Goal: Transaction & Acquisition: Purchase product/service

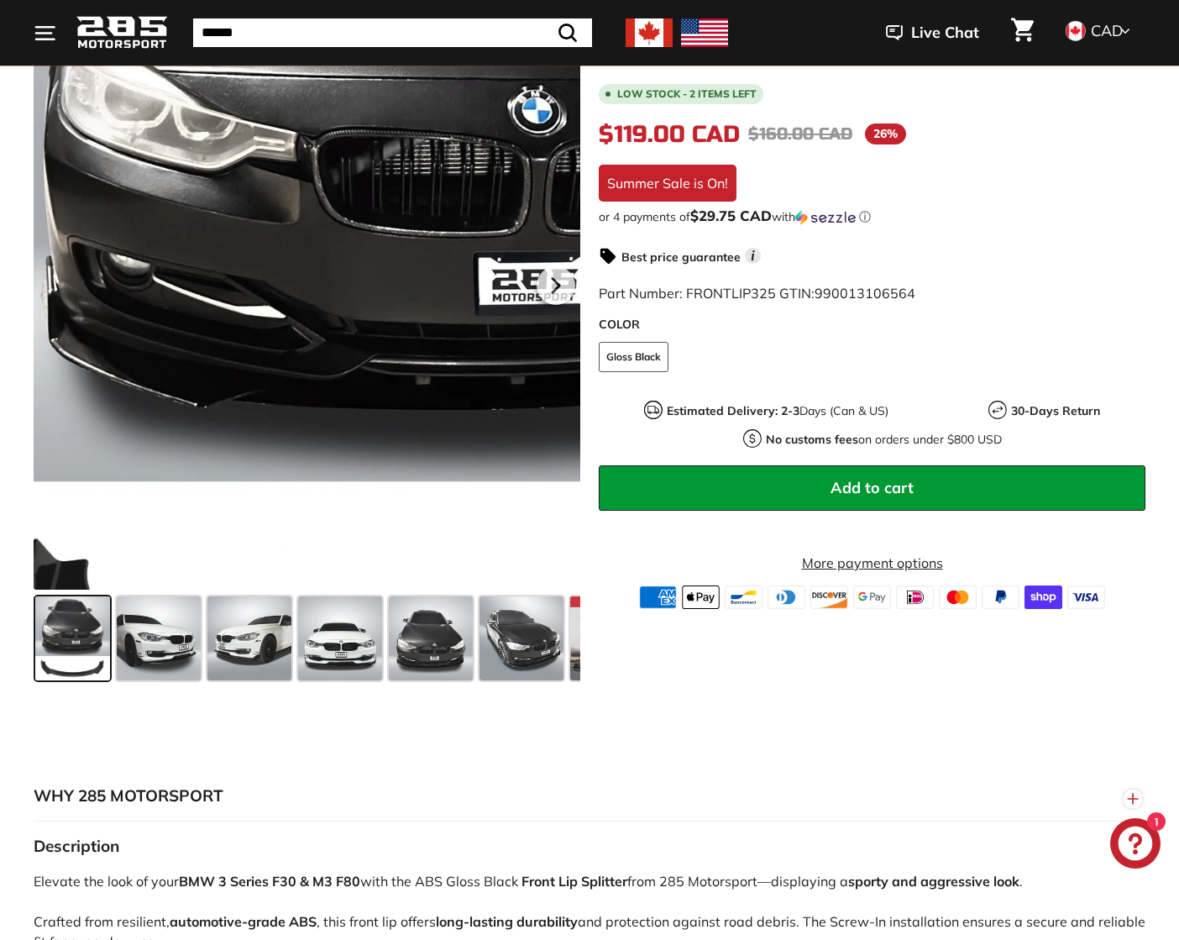
scroll to position [402, 0]
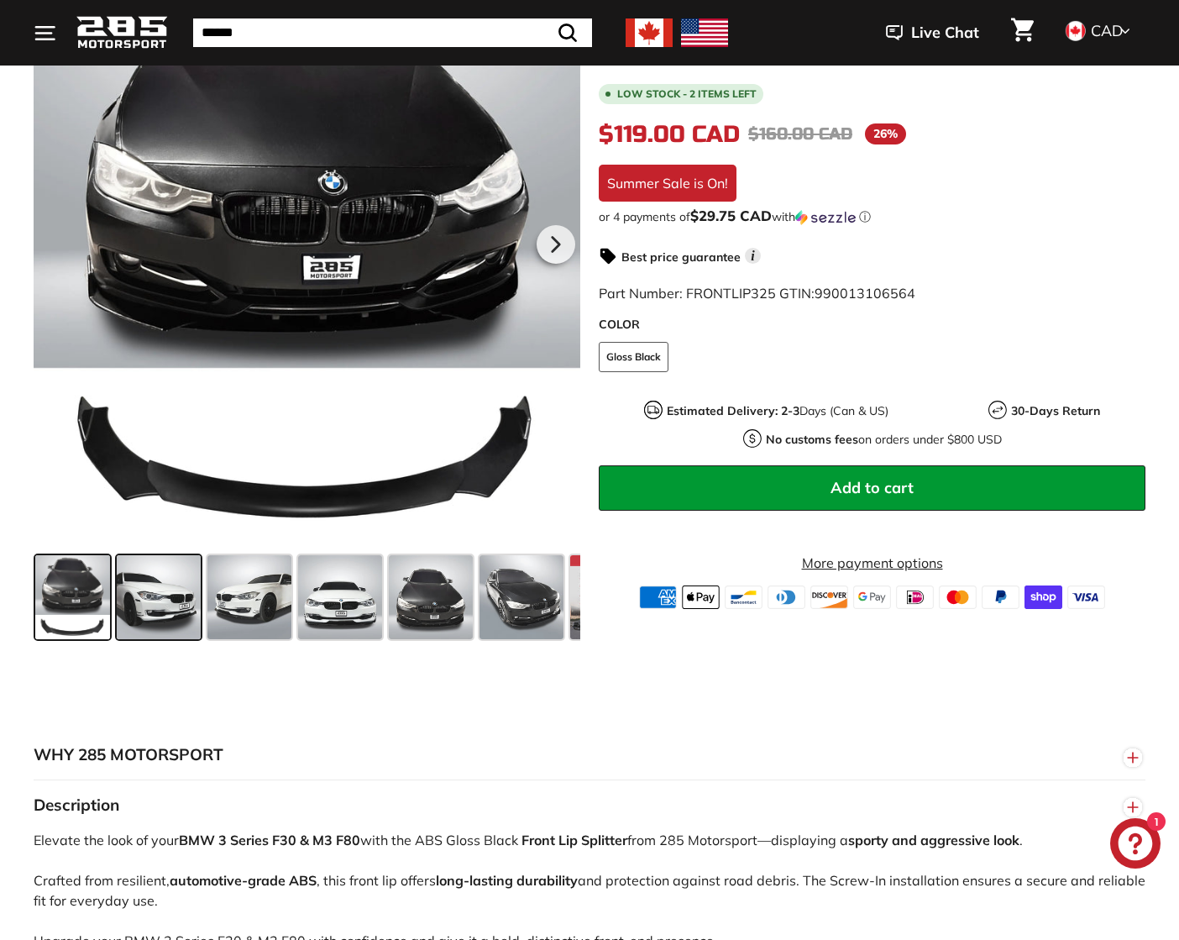
click at [141, 639] on div at bounding box center [158, 597] width 91 height 91
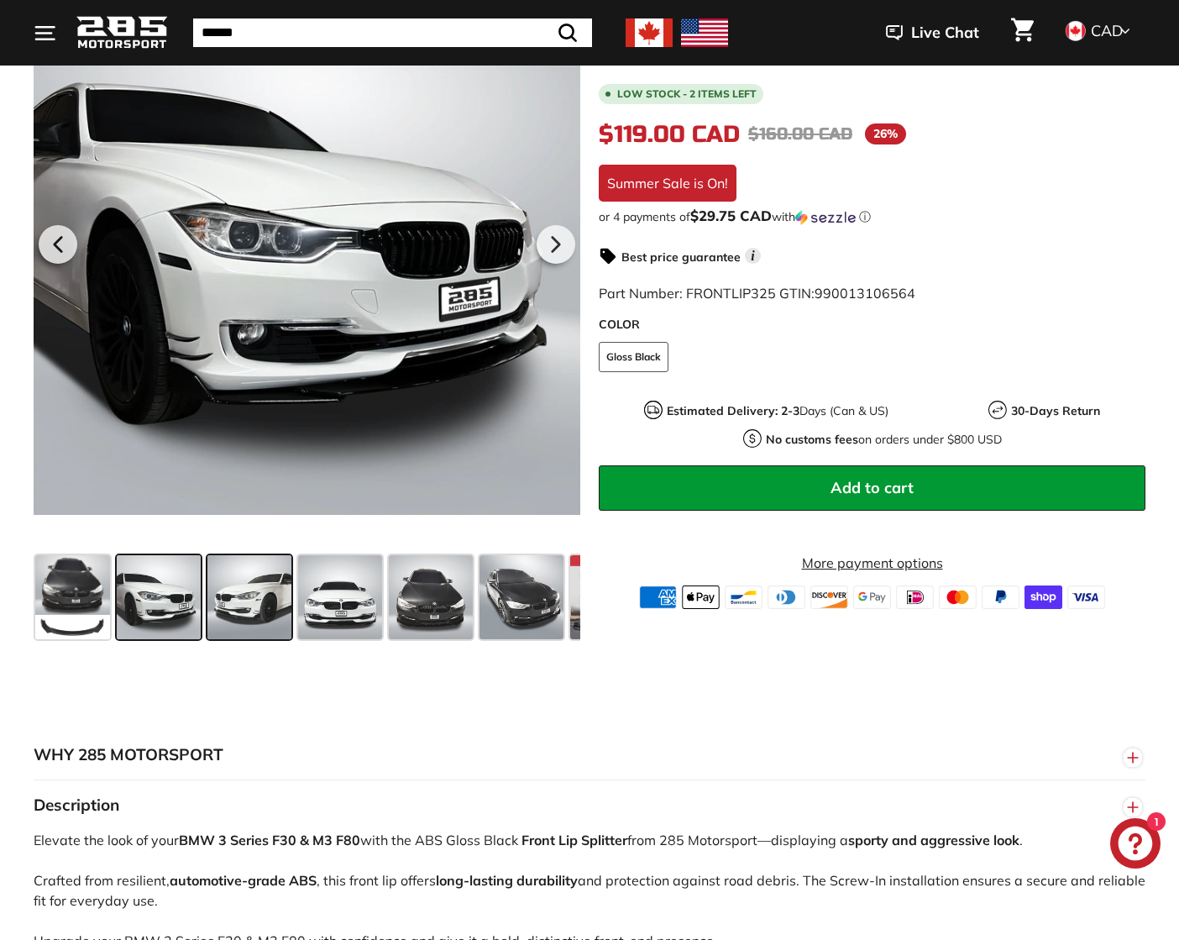
click at [239, 602] on span at bounding box center [249, 597] width 84 height 84
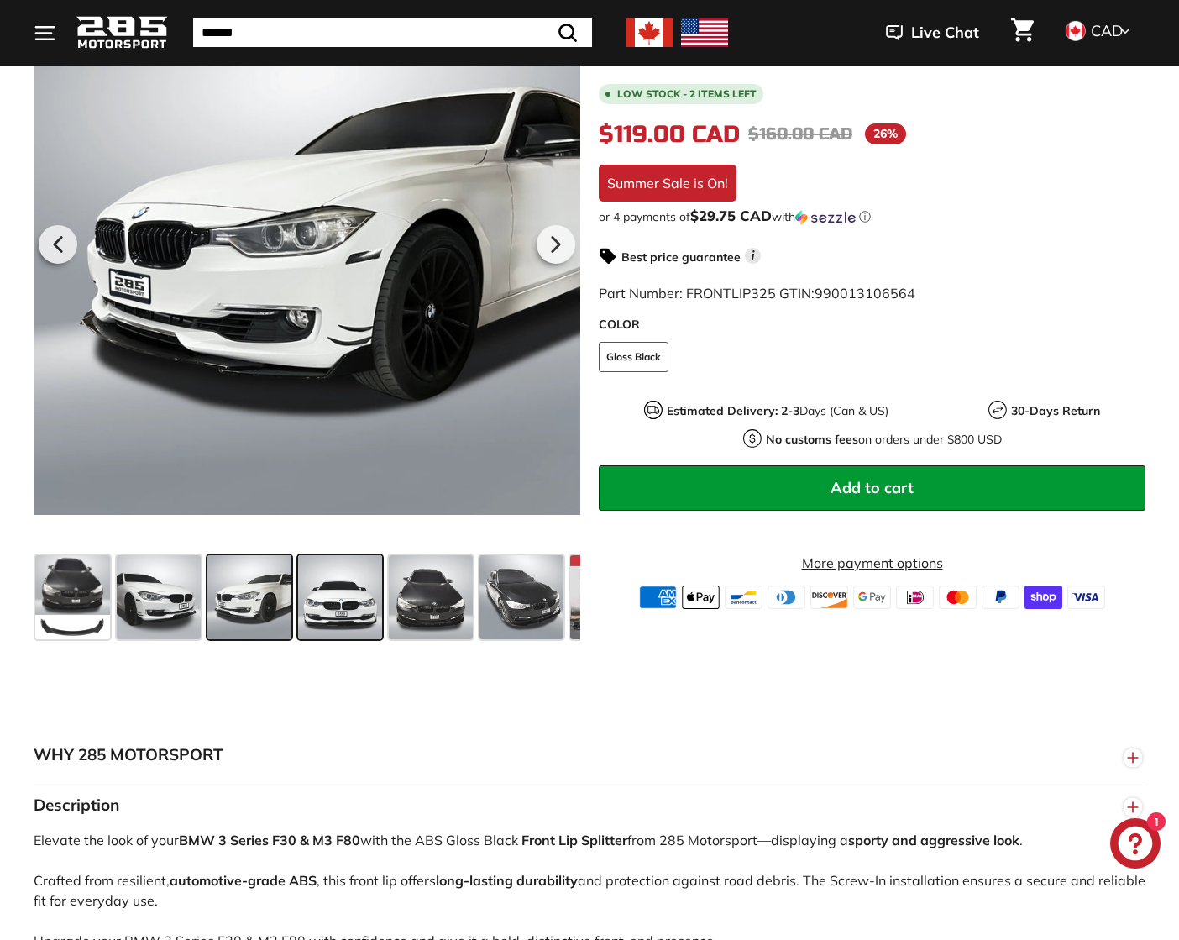
click at [330, 600] on span at bounding box center [340, 597] width 84 height 84
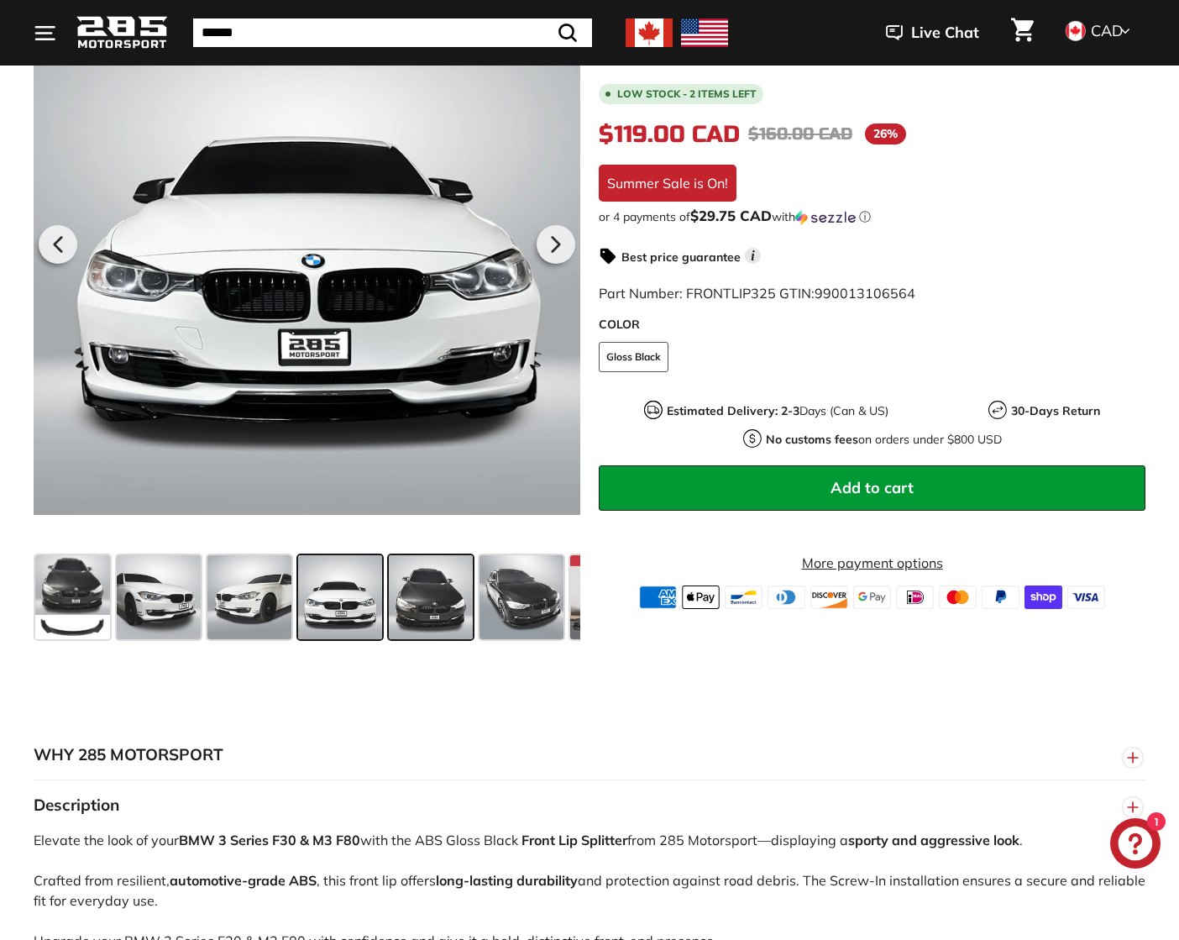
click at [417, 600] on span at bounding box center [431, 597] width 84 height 84
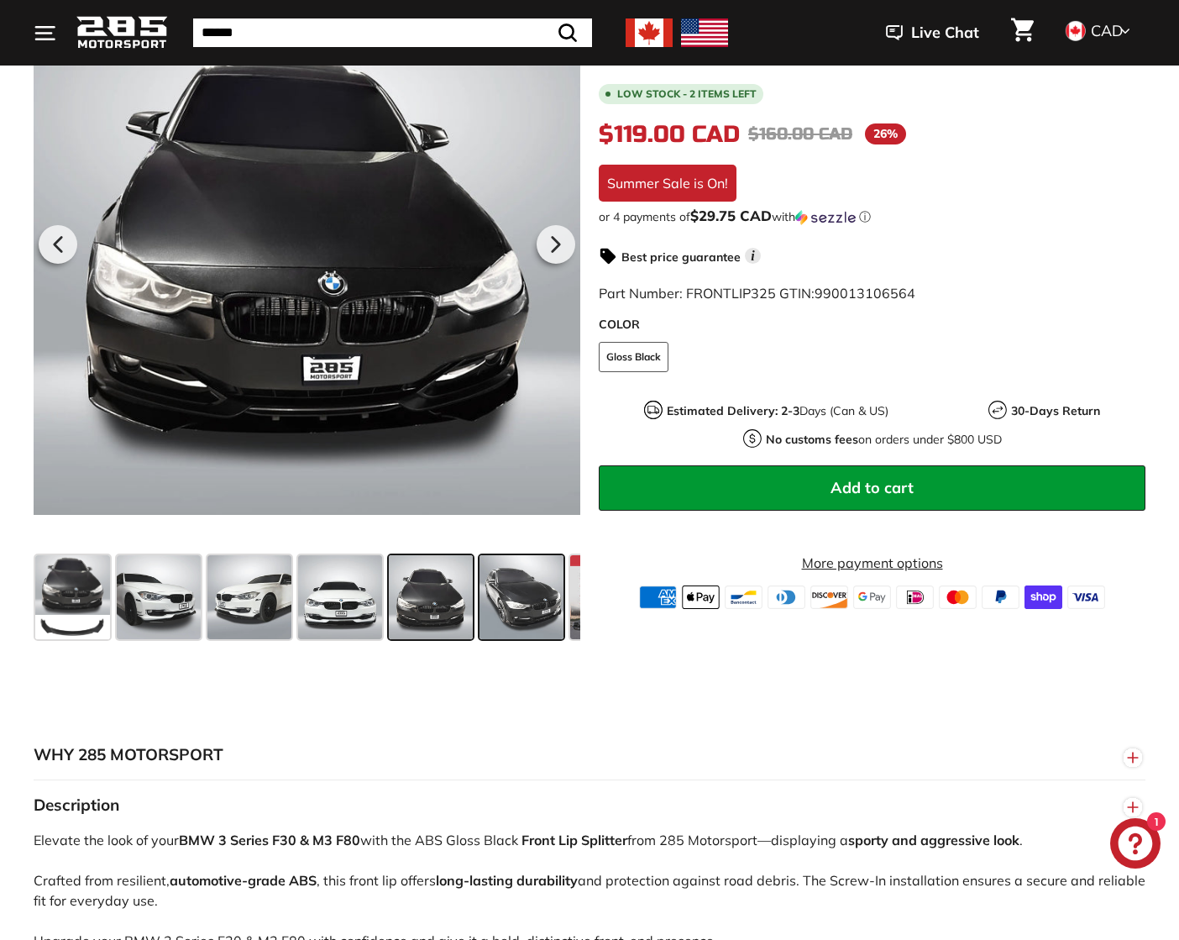
click at [512, 597] on span at bounding box center [522, 597] width 84 height 84
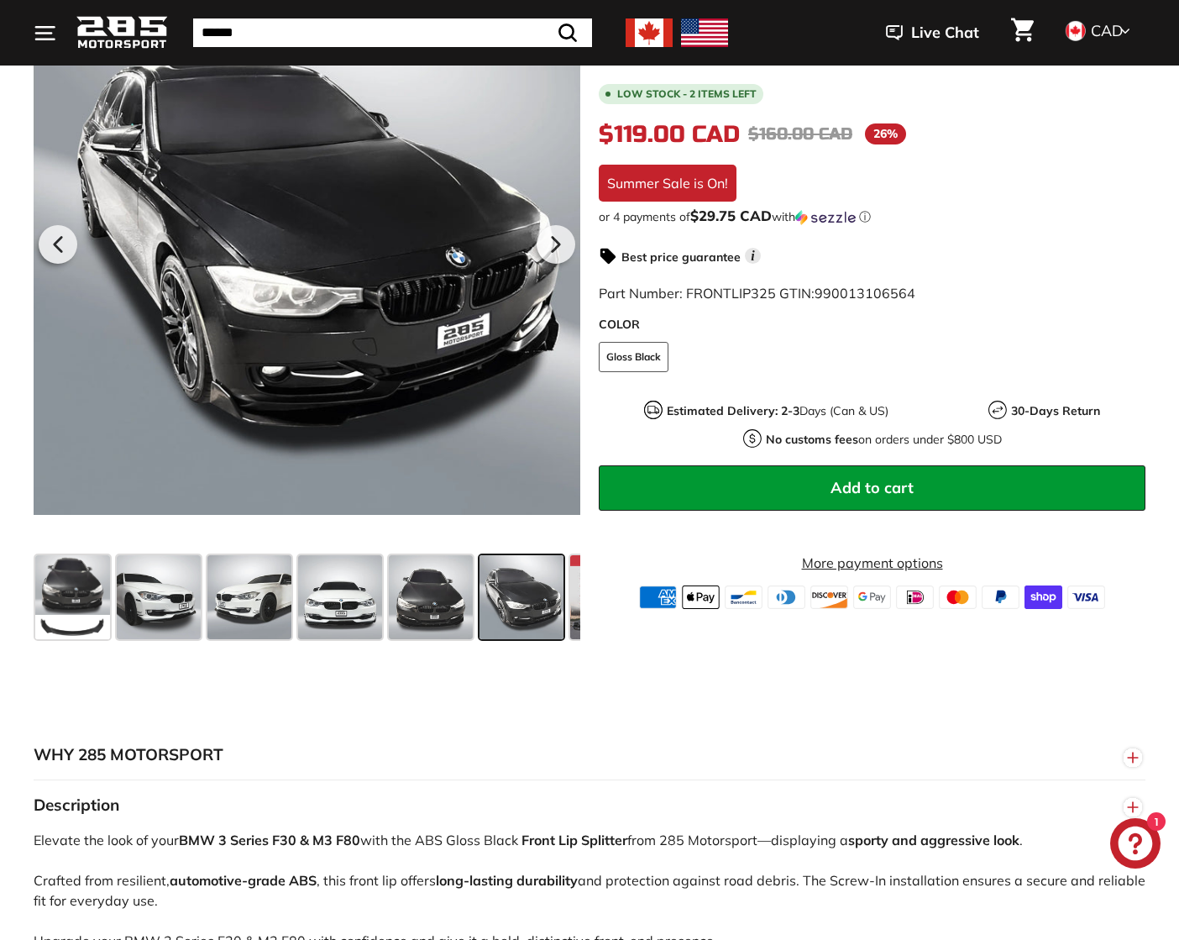
scroll to position [0, 77]
